Goal: Task Accomplishment & Management: Manage account settings

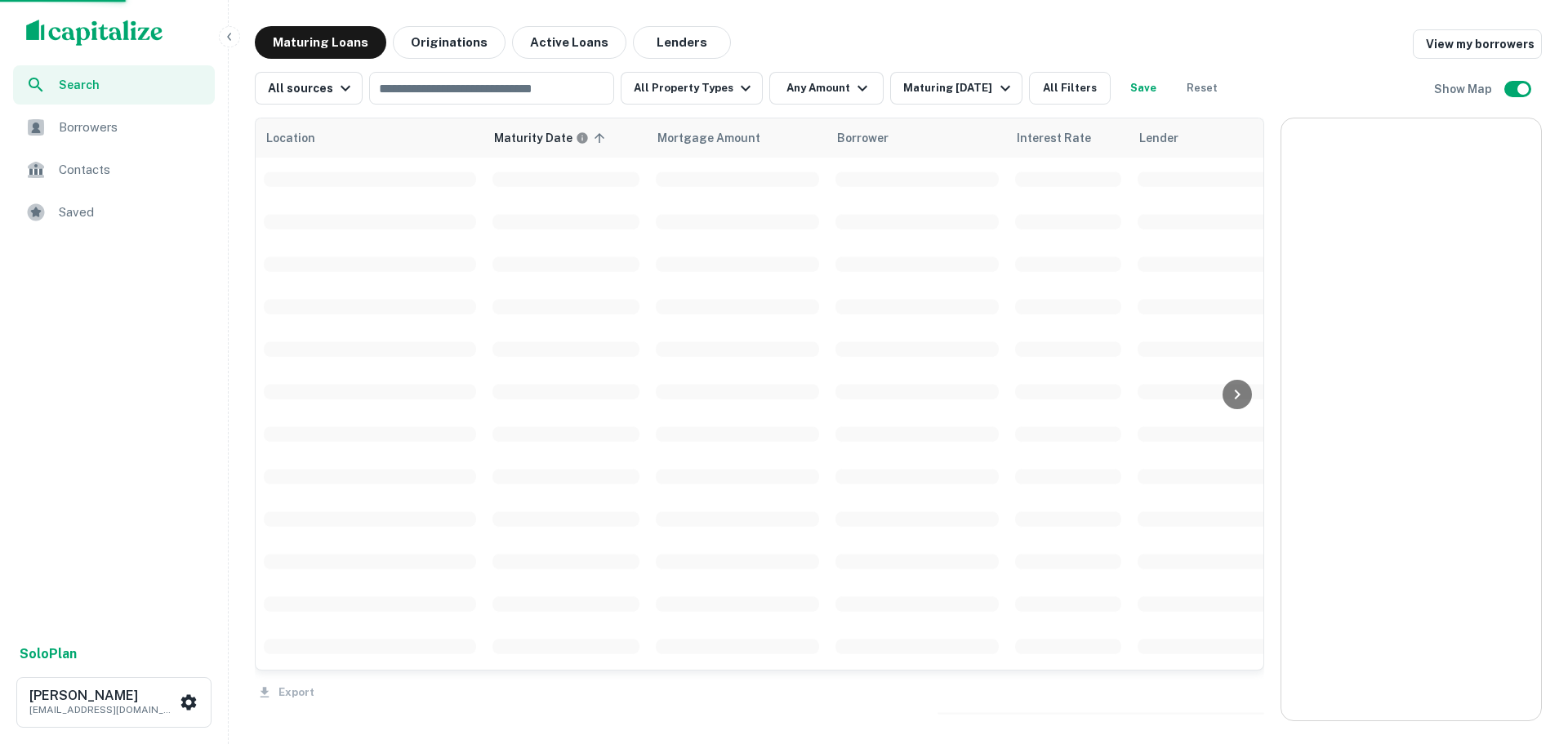
scroll to position [1723, 0]
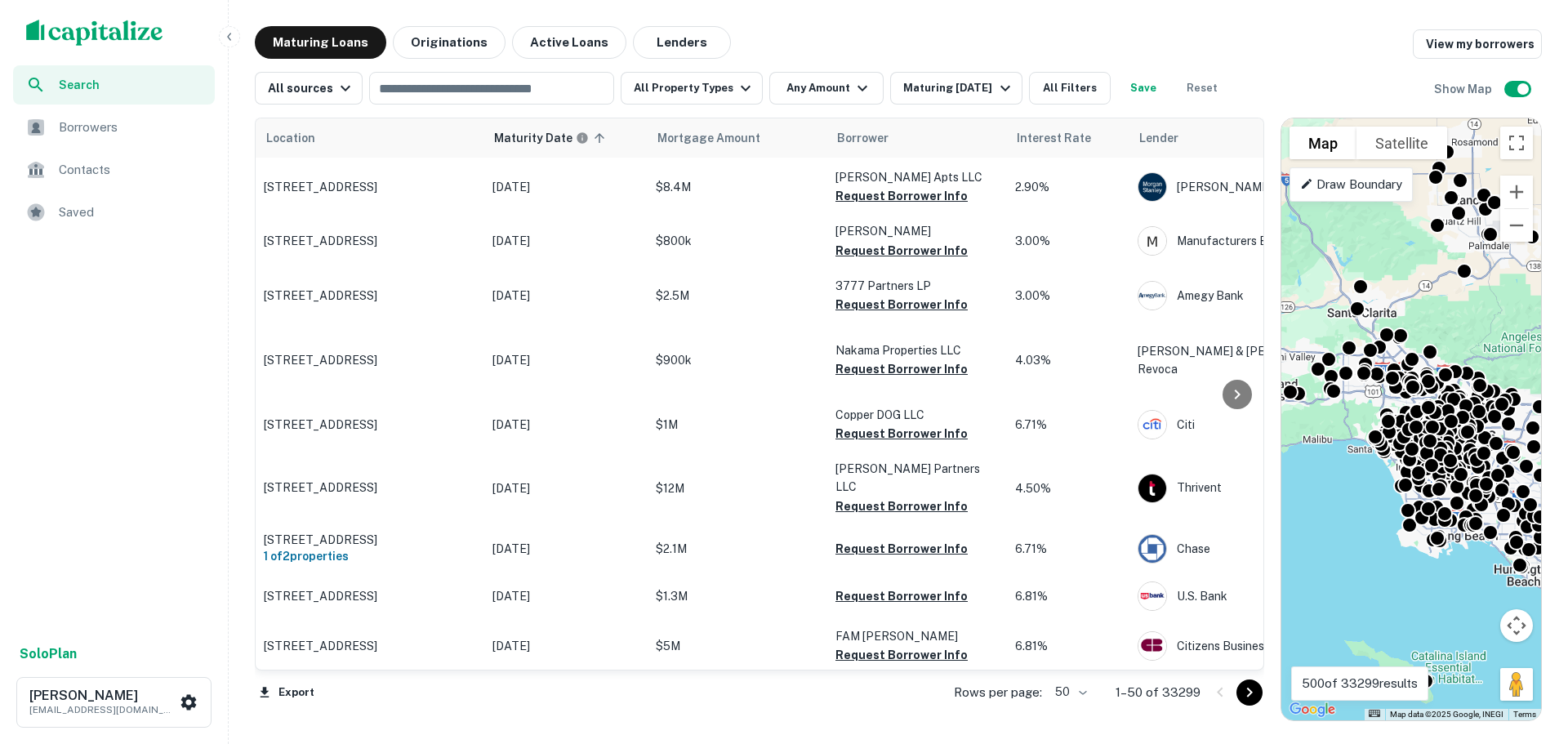
click at [92, 126] on span "Borrowers" at bounding box center [132, 127] width 146 height 19
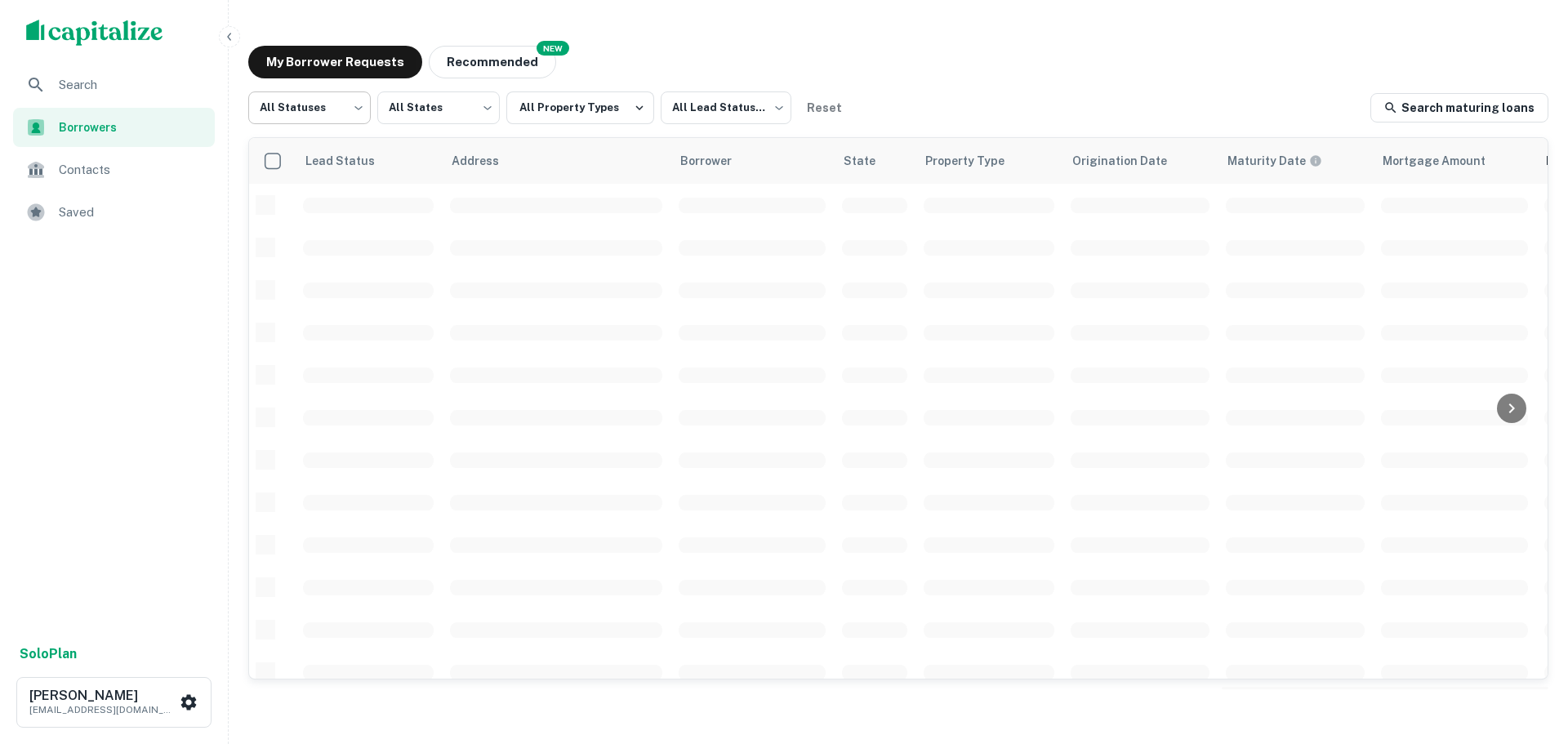
click at [342, 110] on body "Search Borrowers Contacts Saved Solo Plan Tony Messiah tmessiah@psrs.com My Bor…" at bounding box center [784, 372] width 1568 height 744
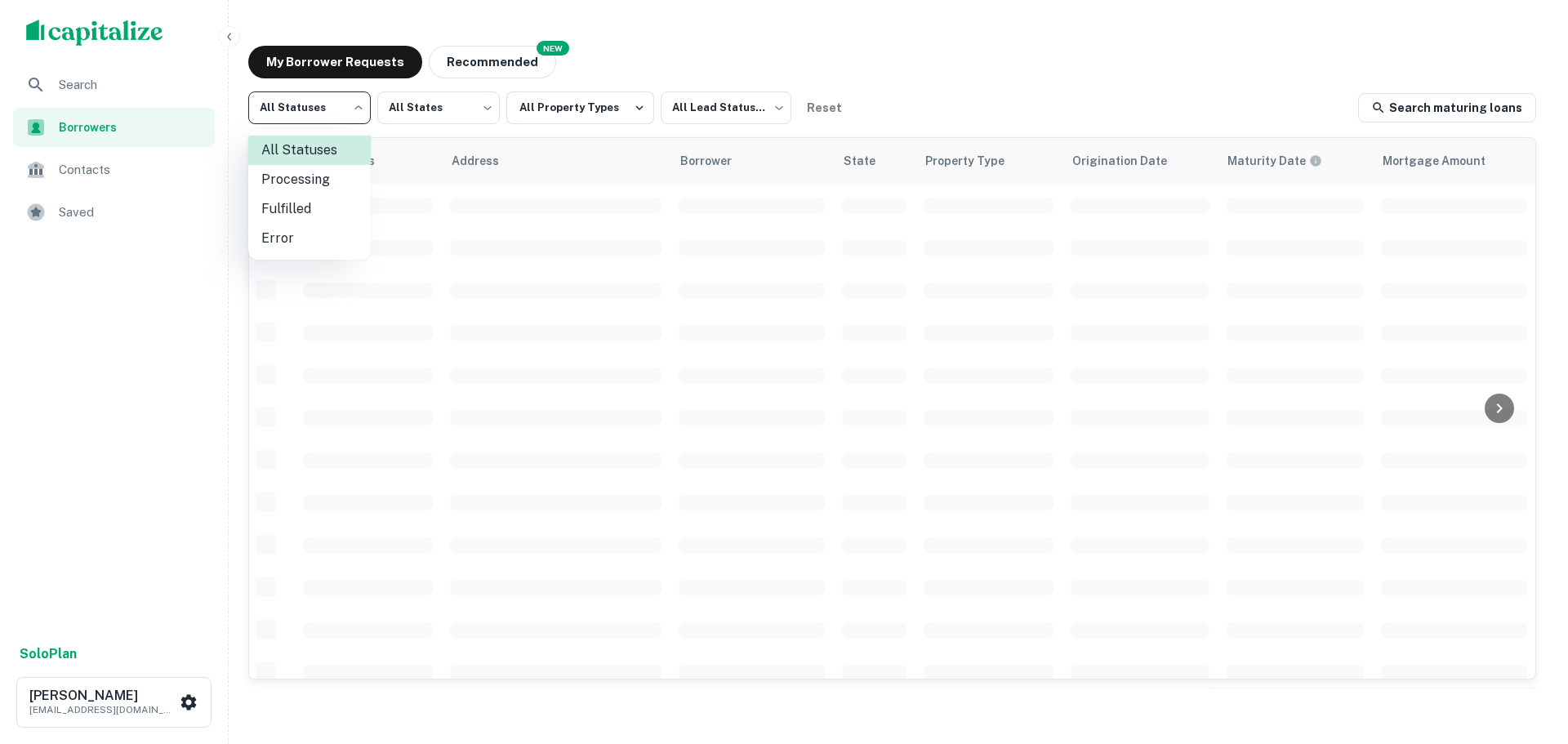
click at [315, 208] on li "Fulfilled" at bounding box center [310, 209] width 122 height 29
type input "*********"
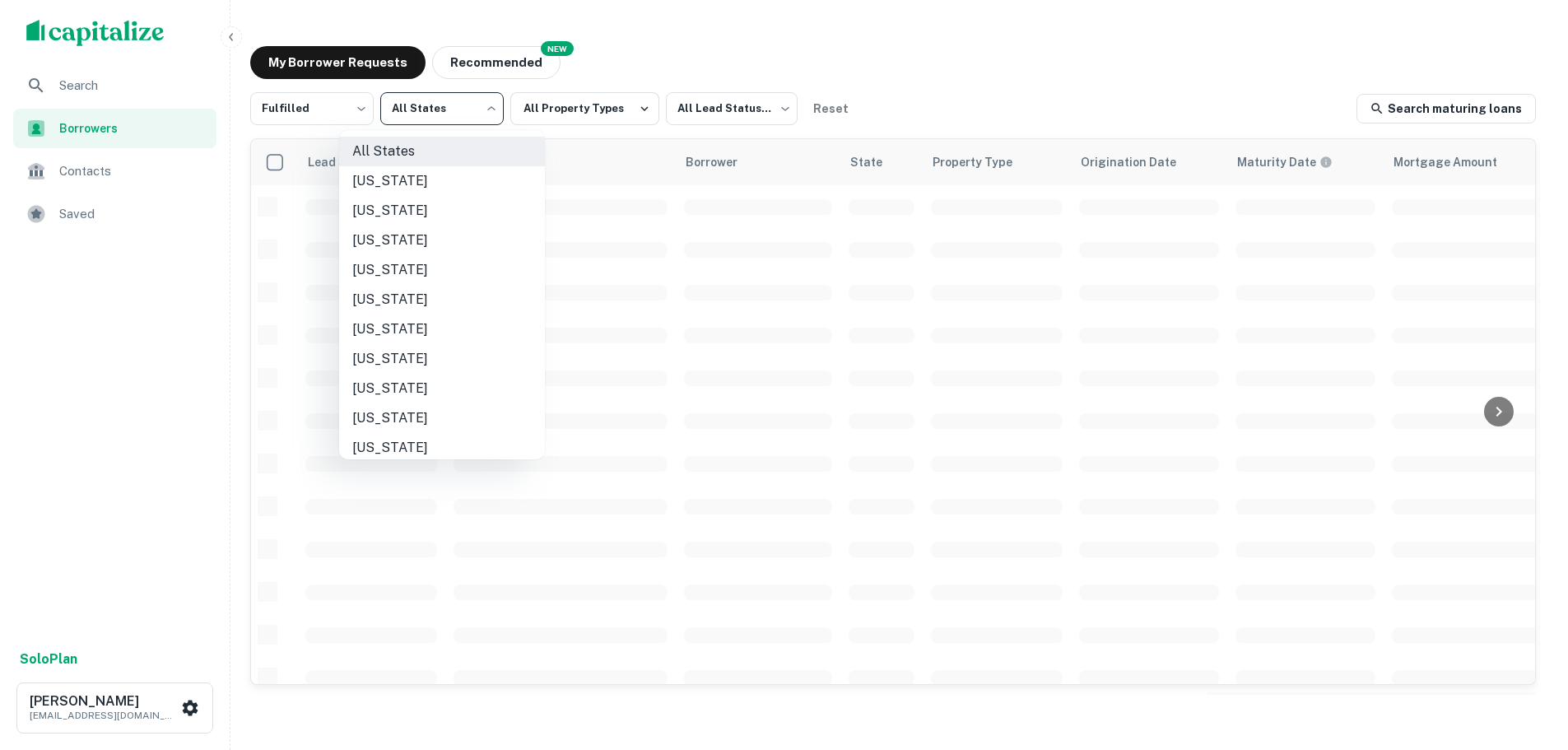
click at [496, 107] on body "Search Borrowers Contacts Saved Solo Plan Tony Messiah tmessiah@psrs.com My Bor…" at bounding box center [784, 375] width 1568 height 750
click at [1031, 101] on div at bounding box center [790, 375] width 1580 height 750
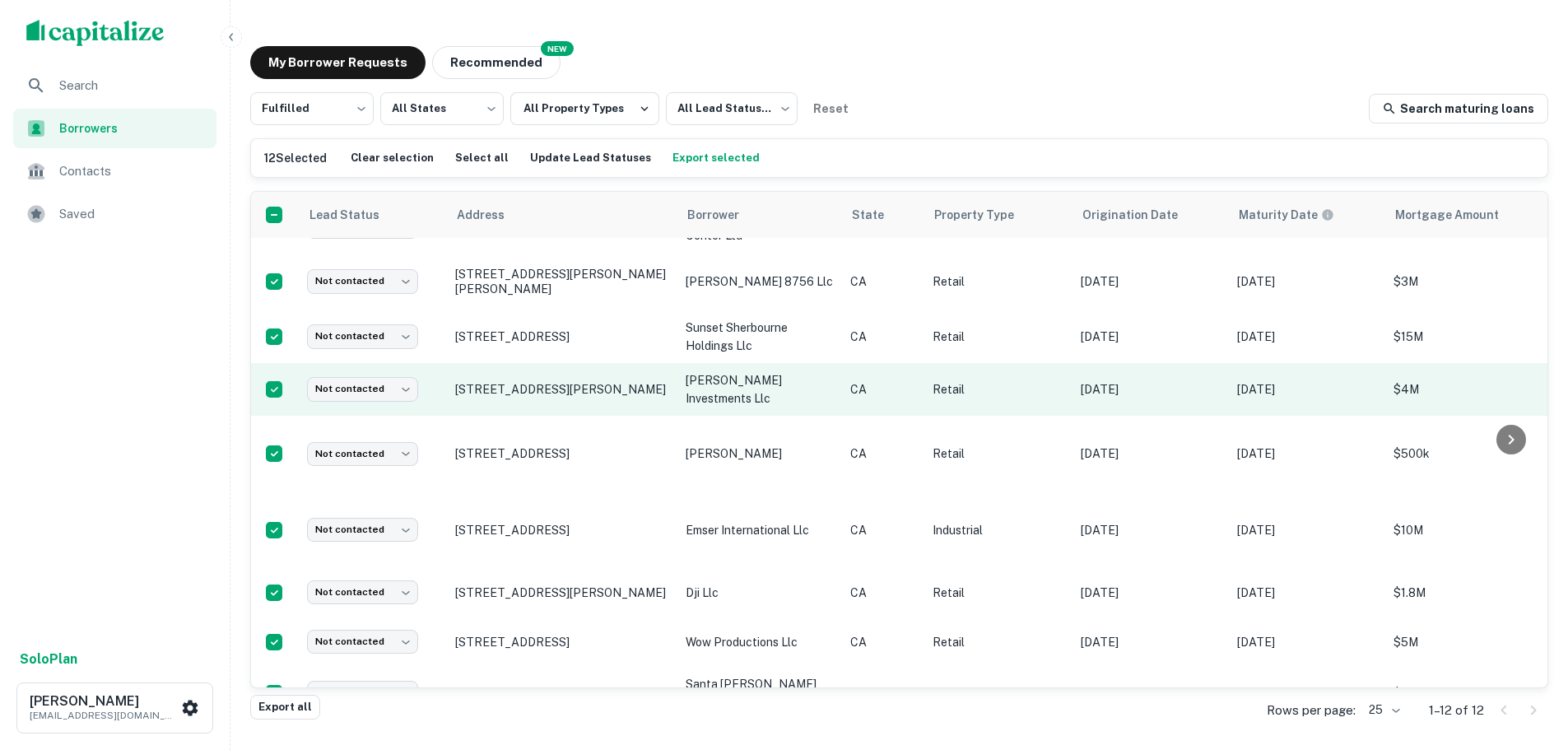
scroll to position [241, 0]
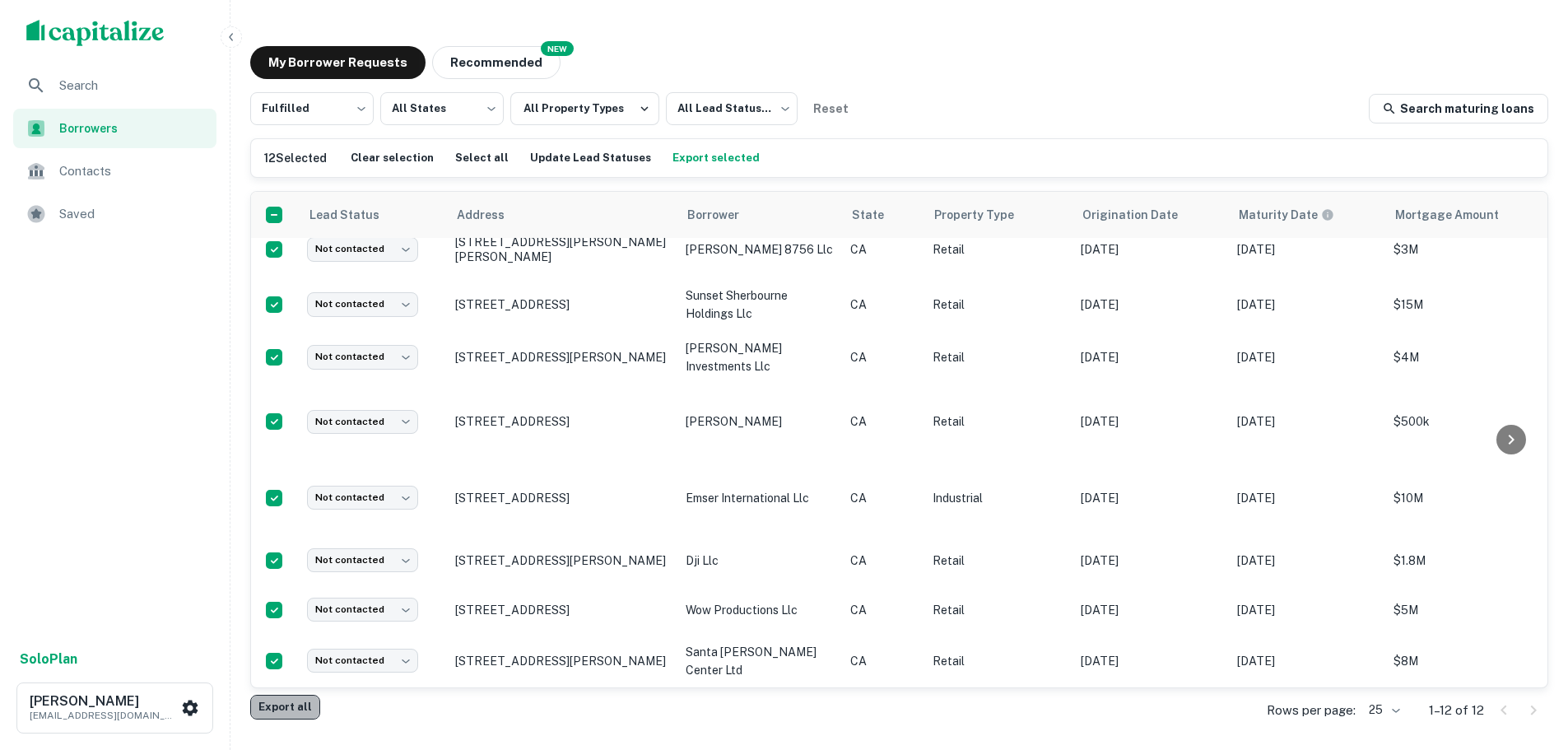
click at [294, 701] on button "Export all" at bounding box center [285, 707] width 69 height 24
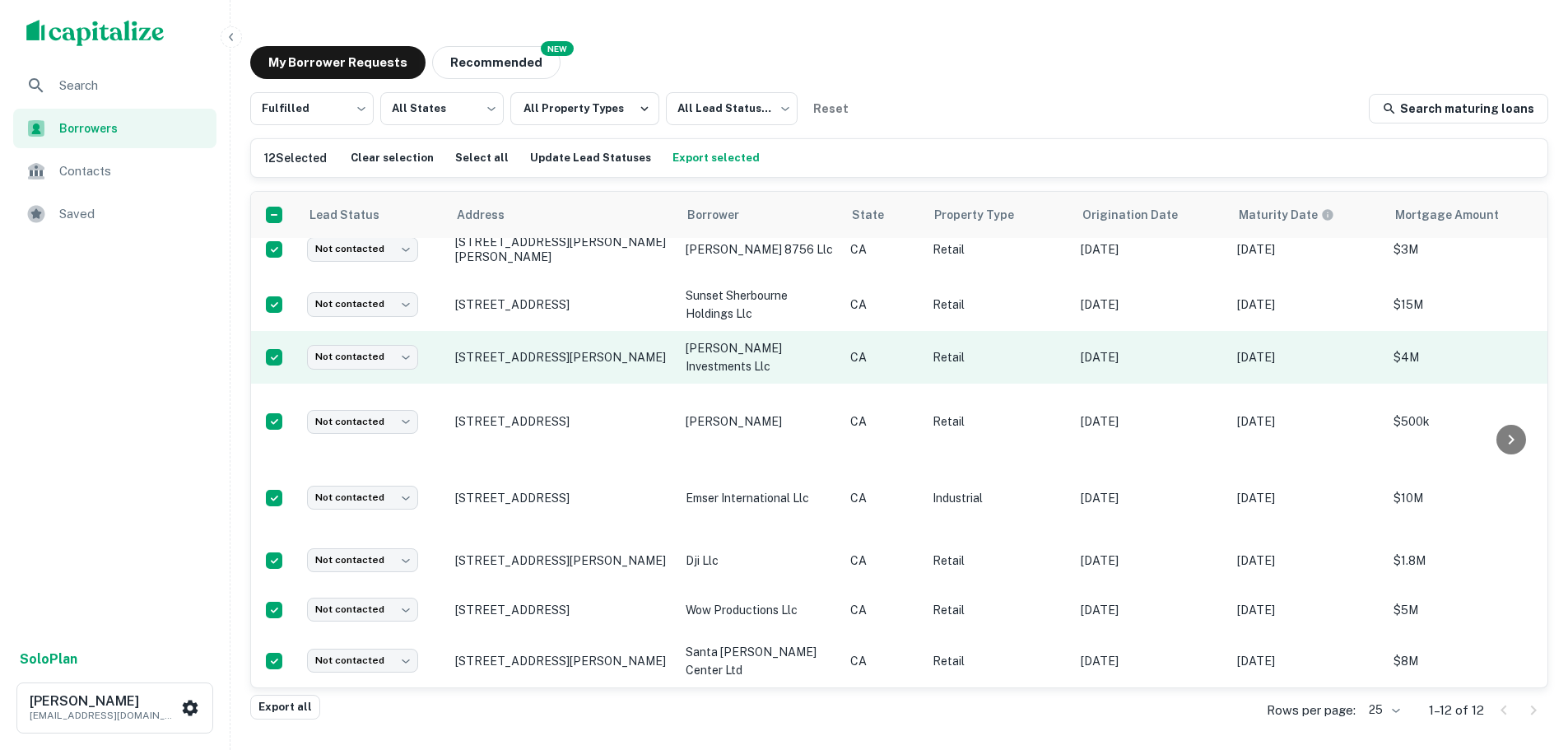
scroll to position [0, 0]
